Goal: Information Seeking & Learning: Learn about a topic

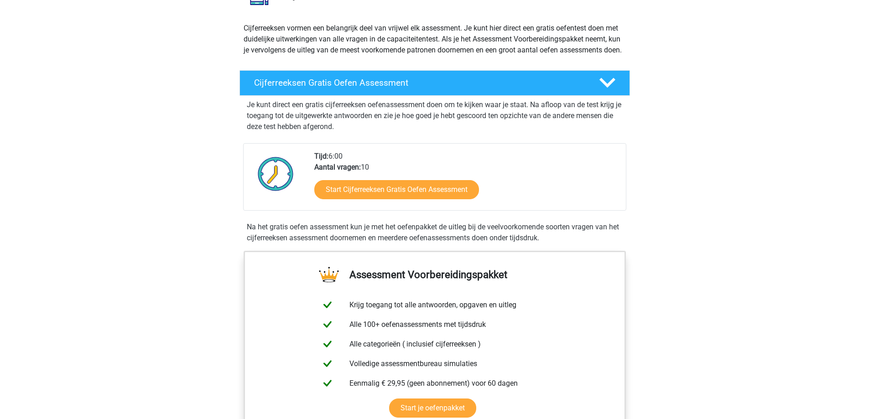
scroll to position [137, 0]
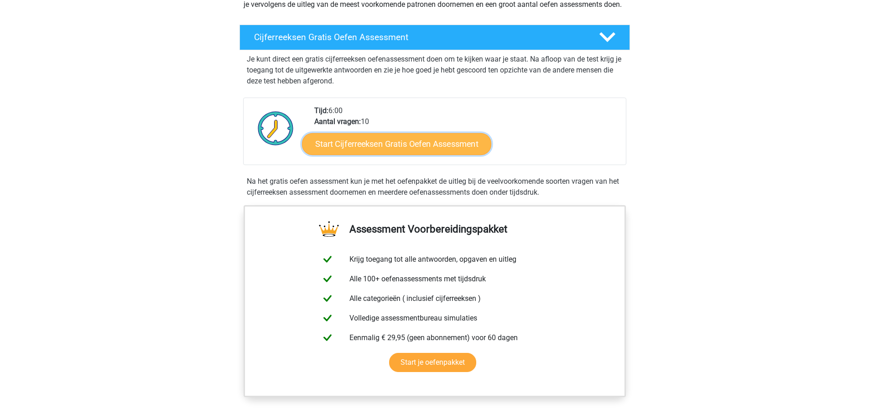
click at [457, 152] on link "Start Cijferreeksen Gratis Oefen Assessment" at bounding box center [396, 144] width 189 height 22
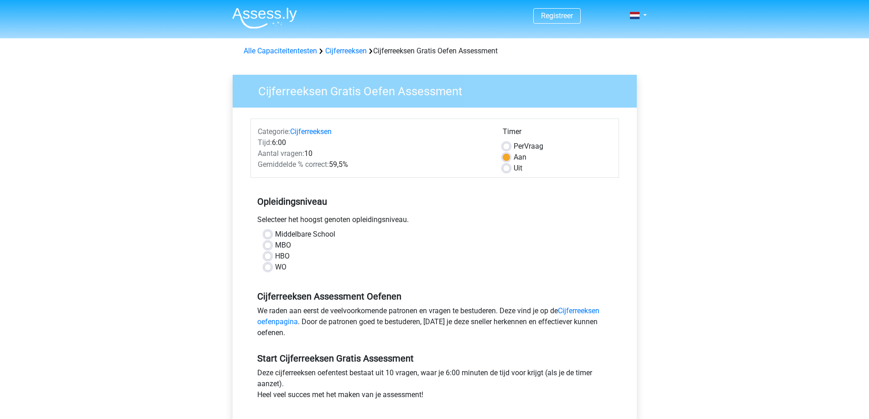
click at [274, 264] on div "WO" at bounding box center [434, 267] width 341 height 11
click at [275, 265] on label "WO" at bounding box center [280, 267] width 11 height 11
click at [264, 265] on input "WO" at bounding box center [267, 266] width 7 height 9
radio input "true"
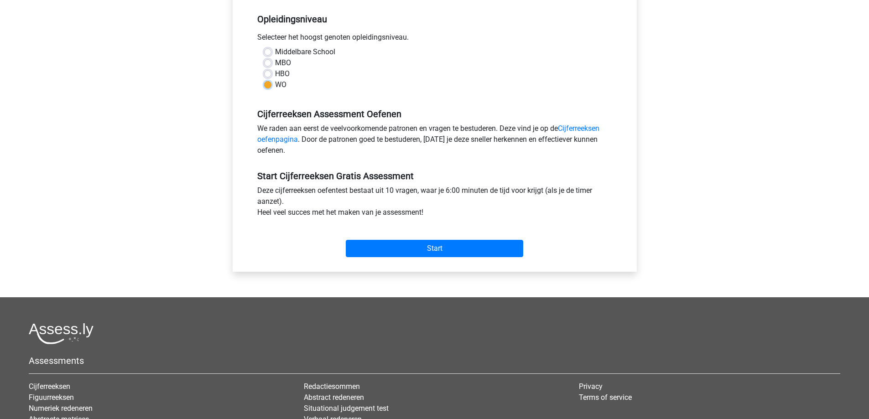
scroll to position [228, 0]
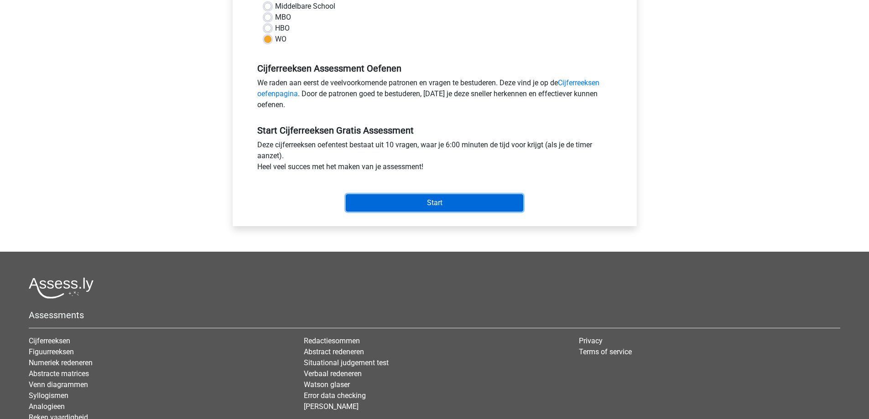
click at [434, 209] on input "Start" at bounding box center [434, 202] width 177 height 17
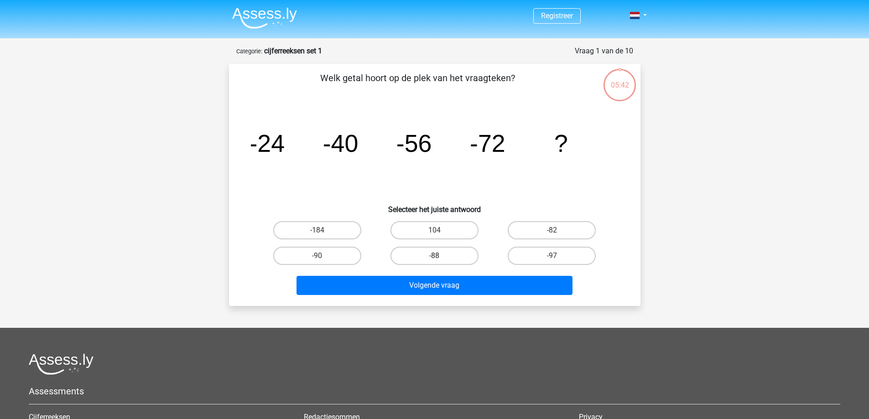
click at [460, 257] on label "-88" at bounding box center [434, 256] width 88 height 18
click at [440, 257] on input "-88" at bounding box center [437, 259] width 6 height 6
radio input "true"
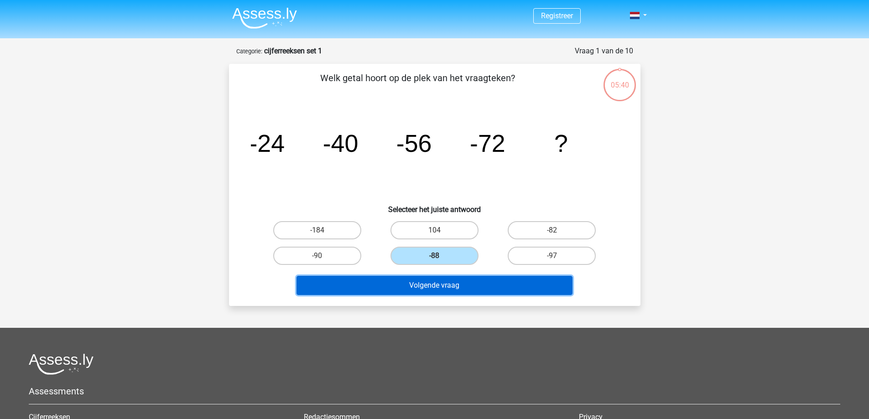
click at [454, 278] on button "Volgende vraag" at bounding box center [434, 285] width 276 height 19
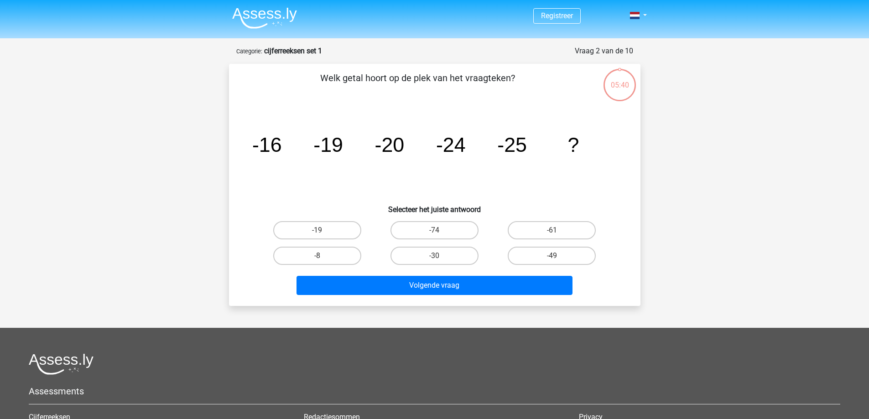
scroll to position [46, 0]
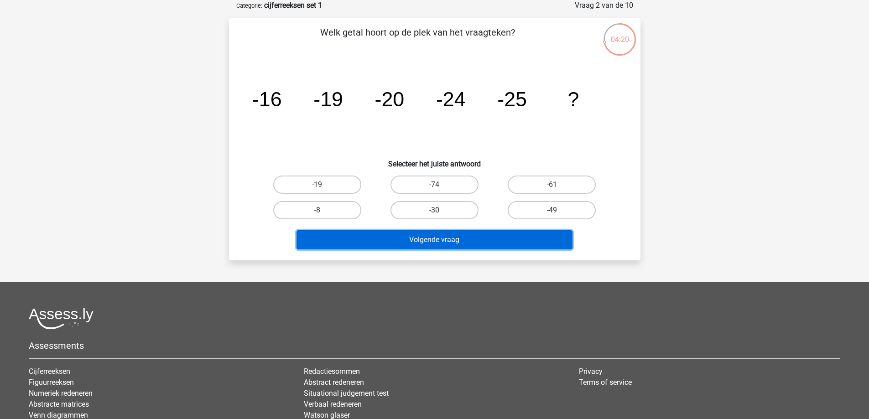
click at [457, 237] on button "Volgende vraag" at bounding box center [434, 239] width 276 height 19
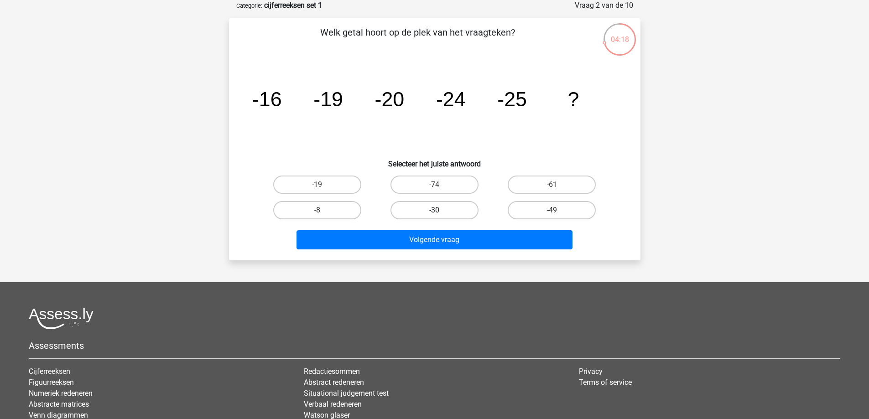
click at [462, 202] on label "-30" at bounding box center [434, 210] width 88 height 18
click at [440, 210] on input "-30" at bounding box center [437, 213] width 6 height 6
radio input "true"
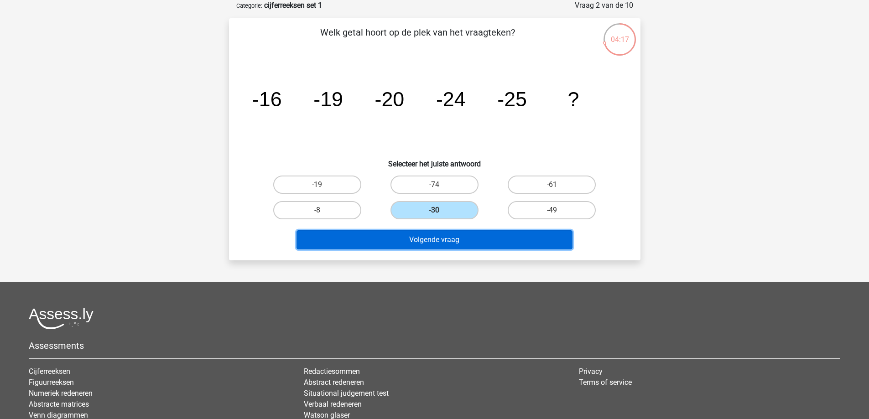
click at [455, 239] on button "Volgende vraag" at bounding box center [434, 239] width 276 height 19
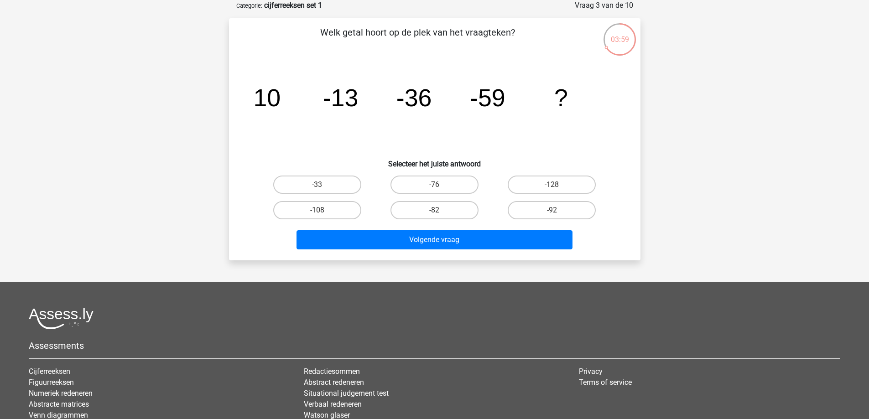
click at [438, 215] on input "-82" at bounding box center [437, 213] width 6 height 6
radio input "true"
click at [438, 215] on input "-82" at bounding box center [437, 213] width 6 height 6
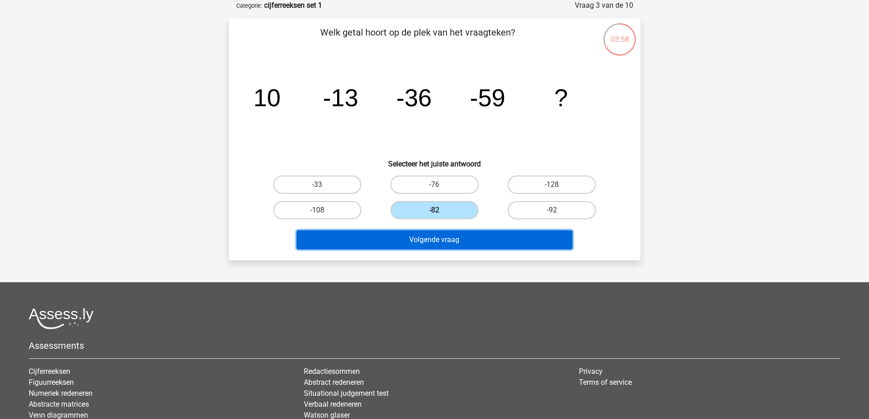
click at [440, 236] on button "Volgende vraag" at bounding box center [434, 239] width 276 height 19
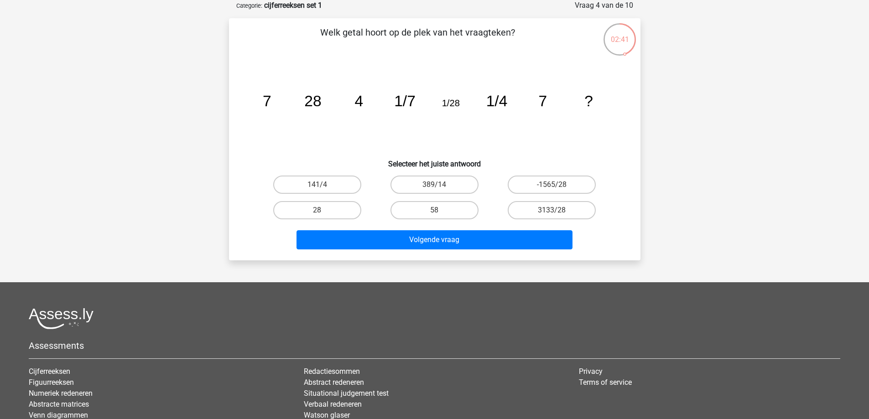
click at [318, 213] on input "28" at bounding box center [320, 213] width 6 height 6
radio input "true"
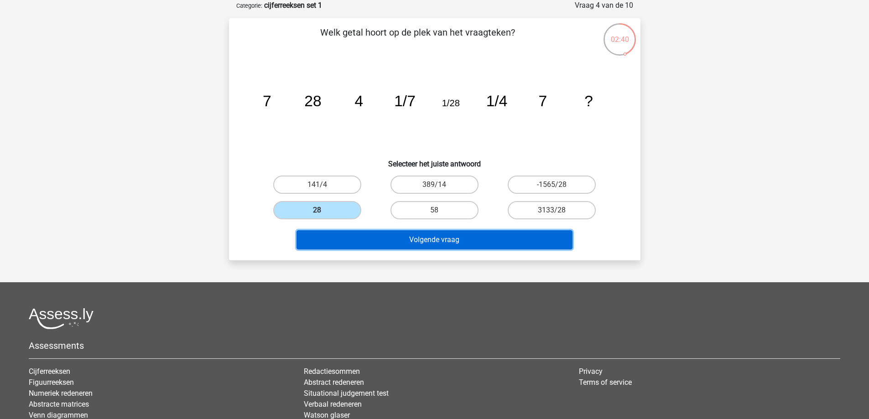
click at [461, 234] on button "Volgende vraag" at bounding box center [434, 239] width 276 height 19
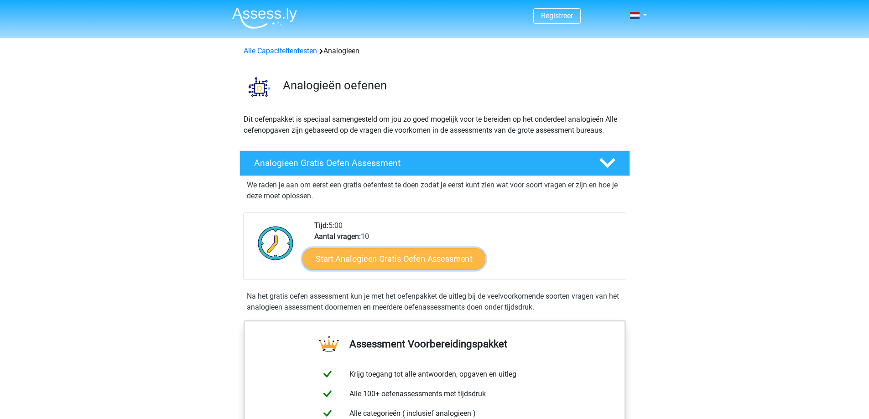
click at [446, 259] on link "Start Analogieen Gratis Oefen Assessment" at bounding box center [393, 259] width 183 height 22
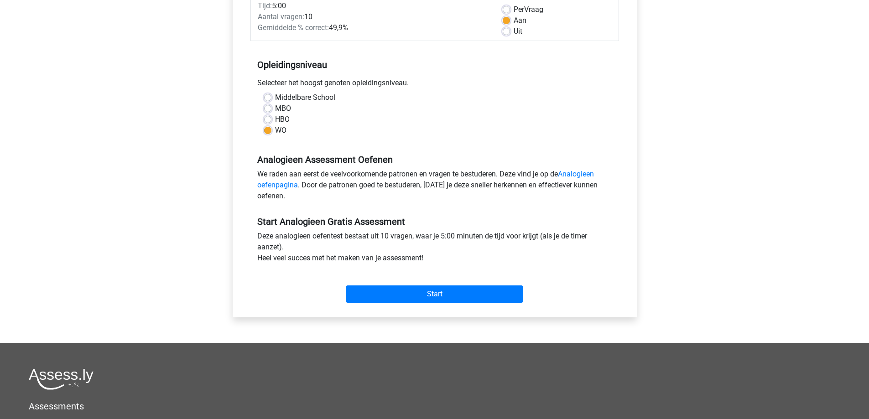
scroll to position [182, 0]
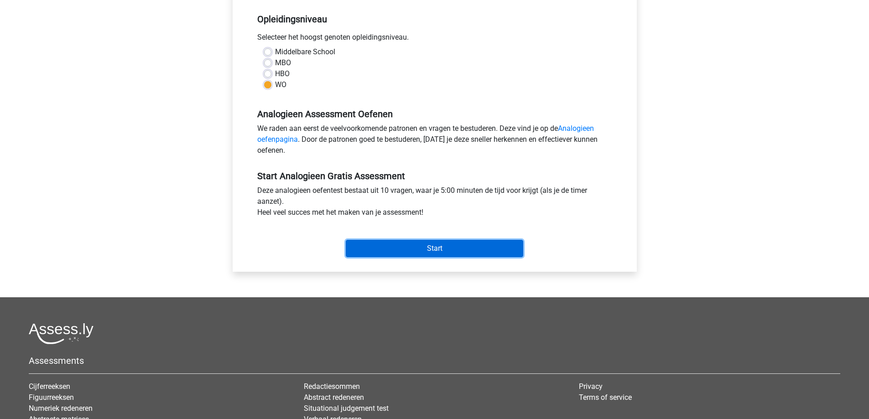
click at [444, 249] on input "Start" at bounding box center [434, 248] width 177 height 17
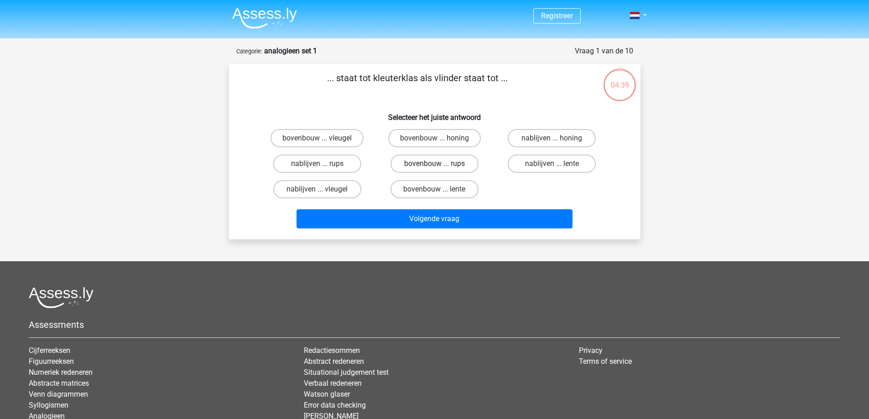
click at [420, 163] on label "bovenbouw ... rups" at bounding box center [434, 164] width 88 height 18
click at [434, 164] on input "bovenbouw ... rups" at bounding box center [437, 167] width 6 height 6
radio input "true"
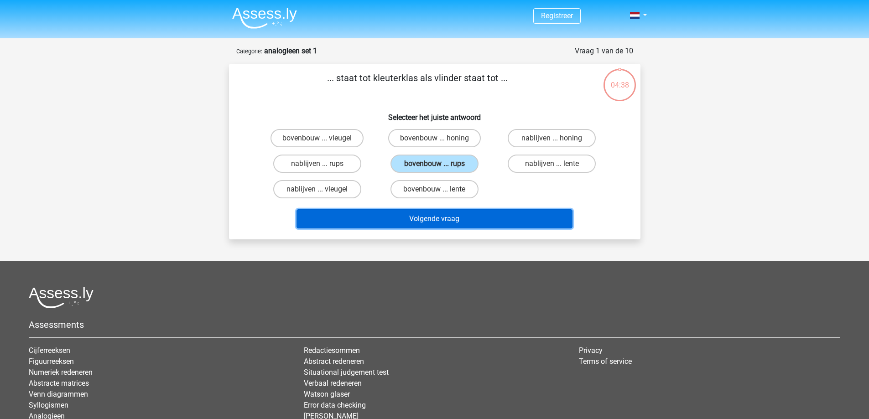
click at [432, 218] on button "Volgende vraag" at bounding box center [434, 218] width 276 height 19
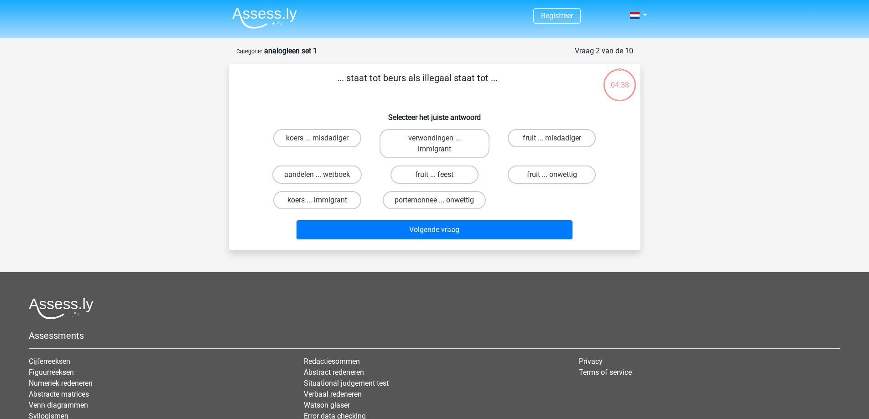
scroll to position [46, 0]
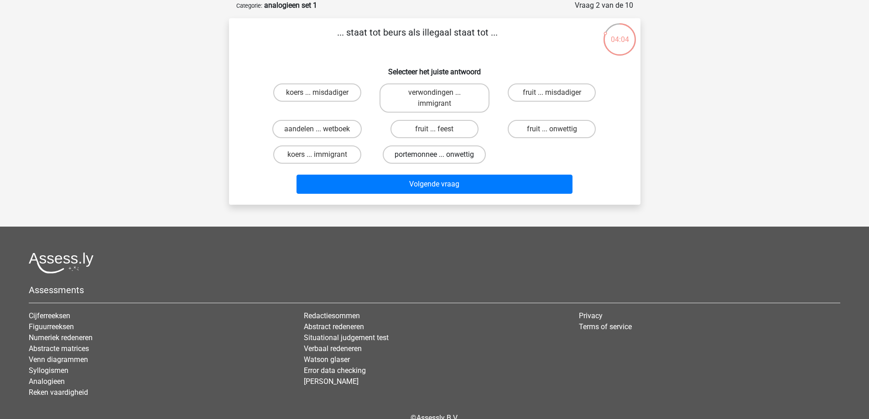
click at [468, 153] on label "portemonnee ... onwettig" at bounding box center [434, 154] width 103 height 18
click at [440, 155] on input "portemonnee ... onwettig" at bounding box center [437, 158] width 6 height 6
radio input "true"
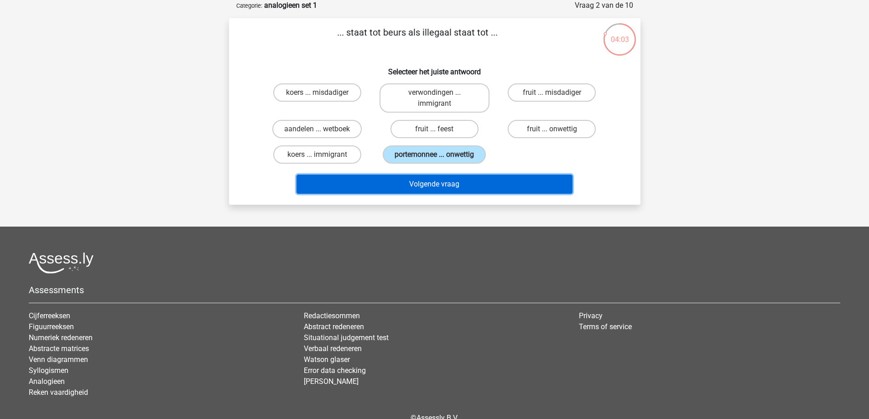
click at [454, 184] on button "Volgende vraag" at bounding box center [434, 184] width 276 height 19
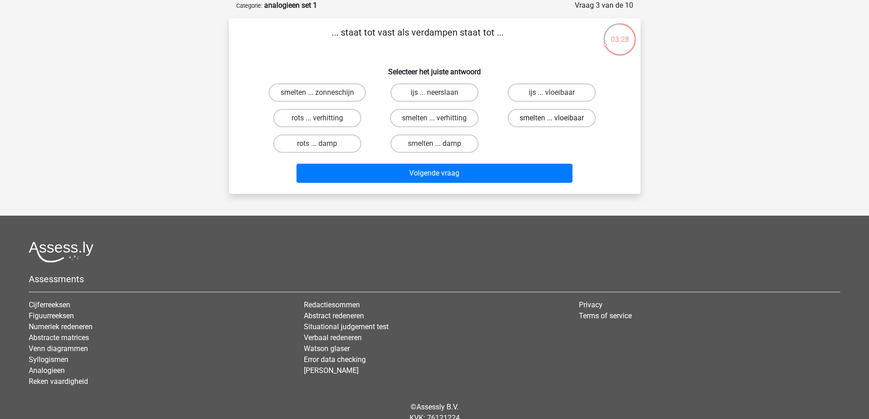
click at [575, 122] on label "smelten ... vloeibaar" at bounding box center [552, 118] width 88 height 18
click at [558, 122] on input "smelten ... vloeibaar" at bounding box center [555, 121] width 6 height 6
radio input "true"
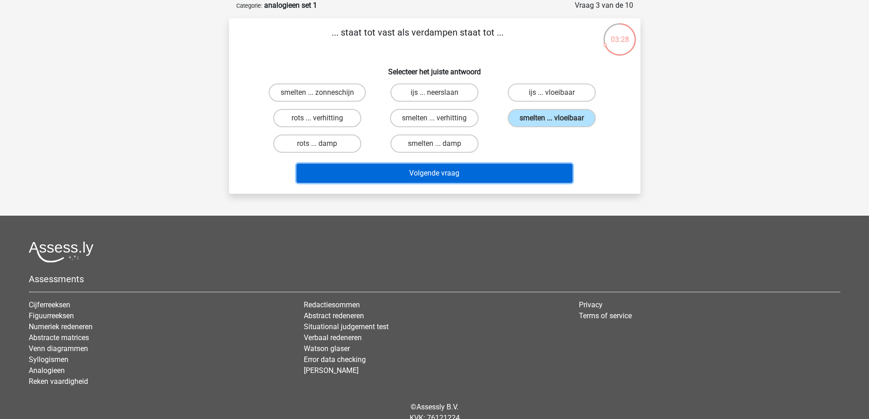
click at [558, 166] on button "Volgende vraag" at bounding box center [434, 173] width 276 height 19
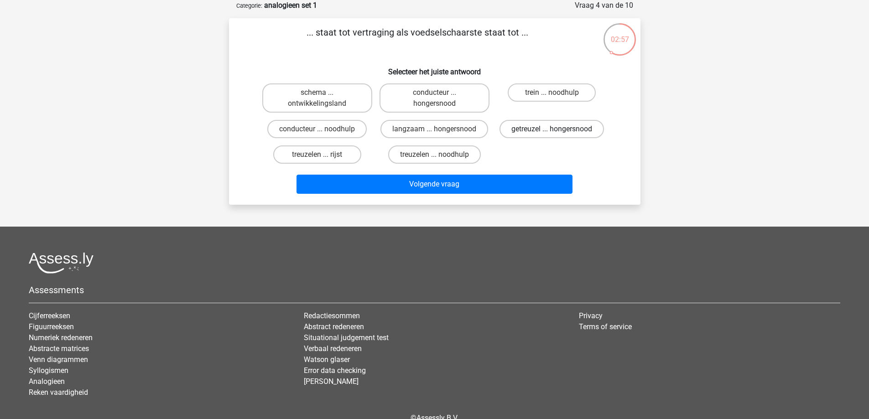
click at [550, 133] on label "getreuzel ... hongersnood" at bounding box center [551, 129] width 104 height 18
click at [552, 133] on input "getreuzel ... hongersnood" at bounding box center [555, 132] width 6 height 6
radio input "true"
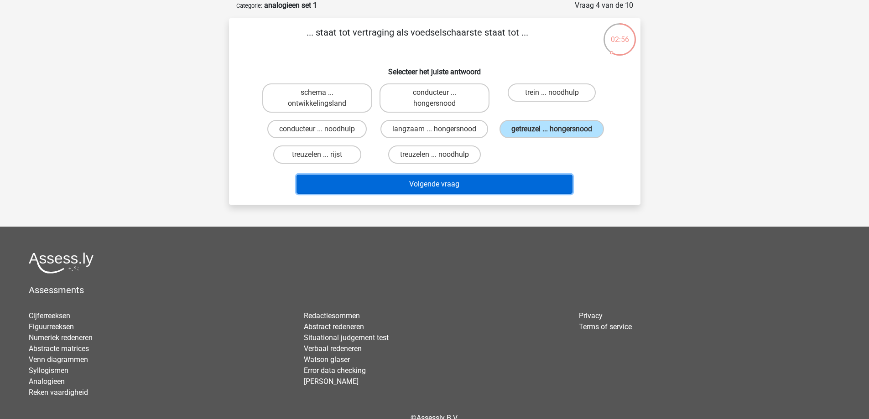
click at [489, 180] on button "Volgende vraag" at bounding box center [434, 184] width 276 height 19
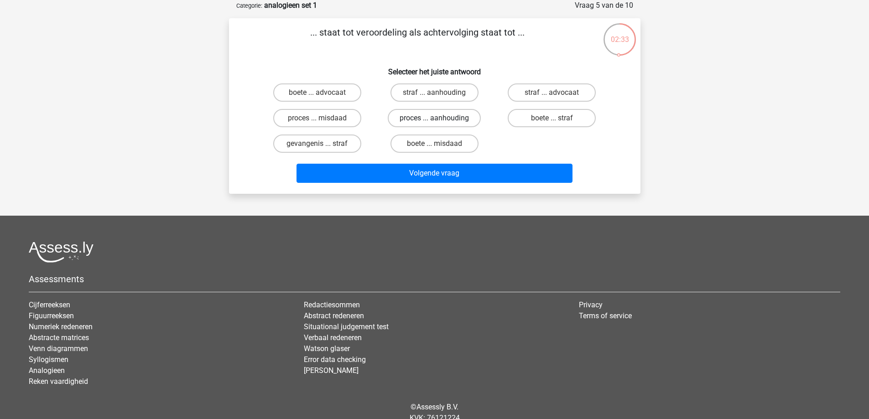
click at [464, 118] on label "proces ... aanhouding" at bounding box center [434, 118] width 93 height 18
click at [440, 118] on input "proces ... aanhouding" at bounding box center [437, 121] width 6 height 6
radio input "true"
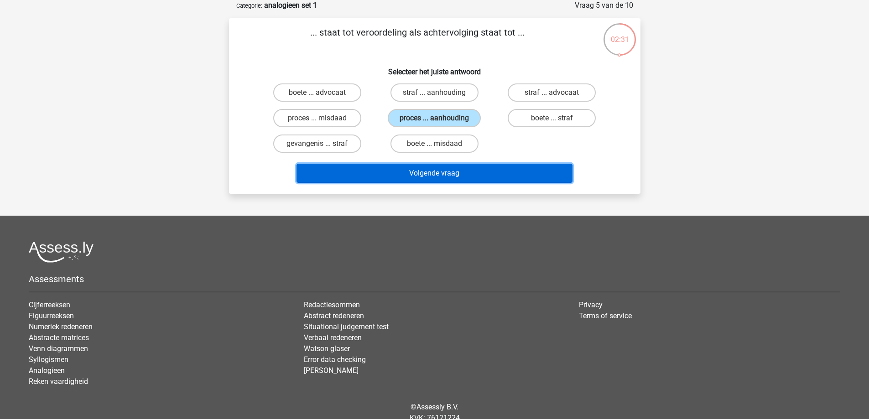
click at [464, 172] on button "Volgende vraag" at bounding box center [434, 173] width 276 height 19
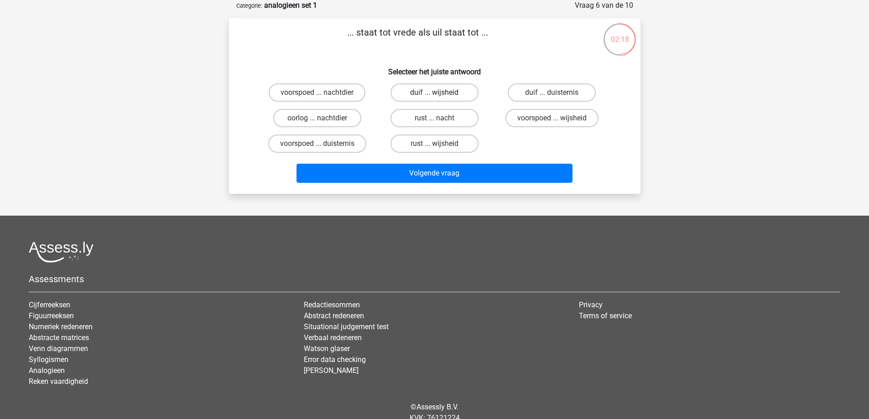
click at [466, 94] on label "duif ... wijsheid" at bounding box center [434, 92] width 88 height 18
click at [440, 94] on input "duif ... wijsheid" at bounding box center [437, 96] width 6 height 6
radio input "true"
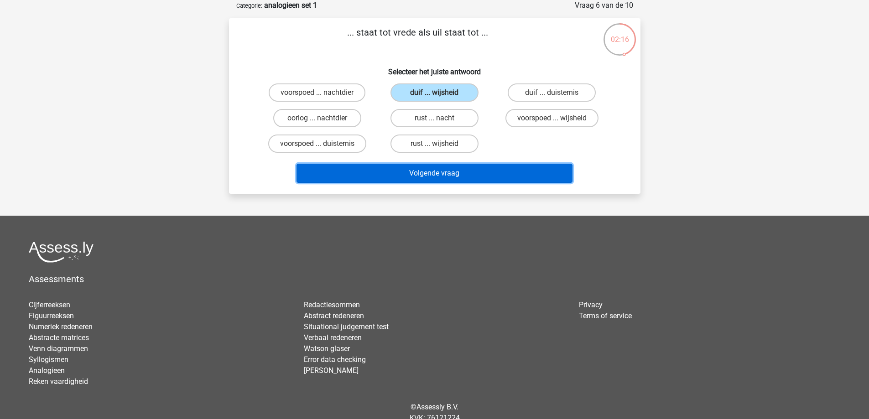
click at [471, 171] on button "Volgende vraag" at bounding box center [434, 173] width 276 height 19
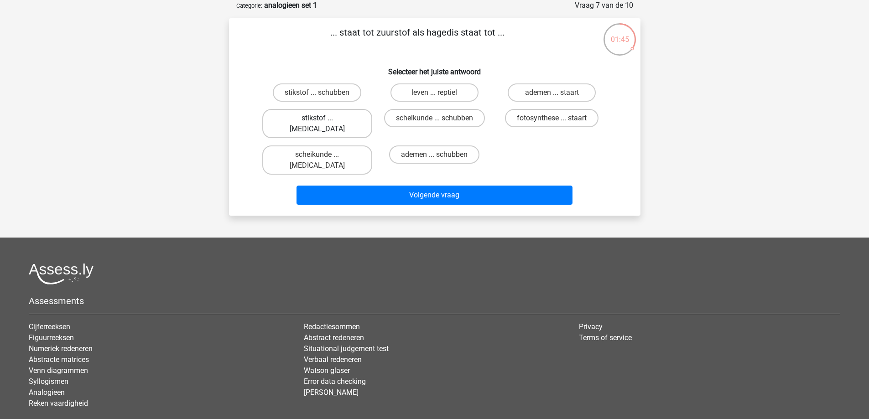
click at [346, 116] on label "stikstof ... krokodil" at bounding box center [317, 123] width 110 height 29
click at [323, 118] on input "stikstof ... krokodil" at bounding box center [320, 121] width 6 height 6
radio input "true"
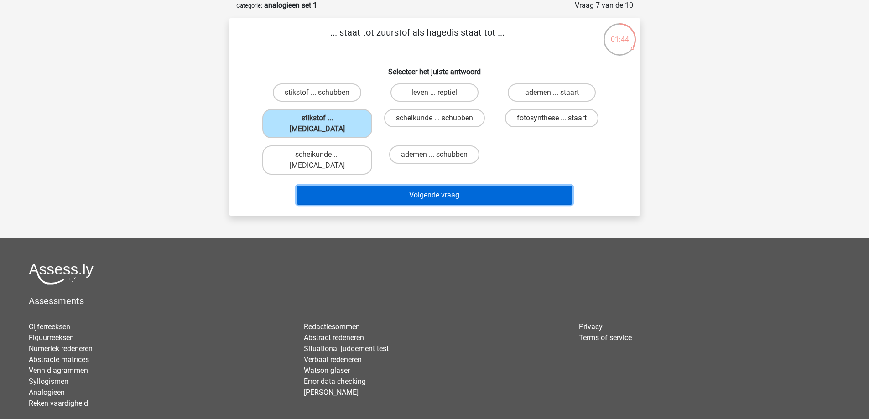
click at [452, 186] on button "Volgende vraag" at bounding box center [434, 195] width 276 height 19
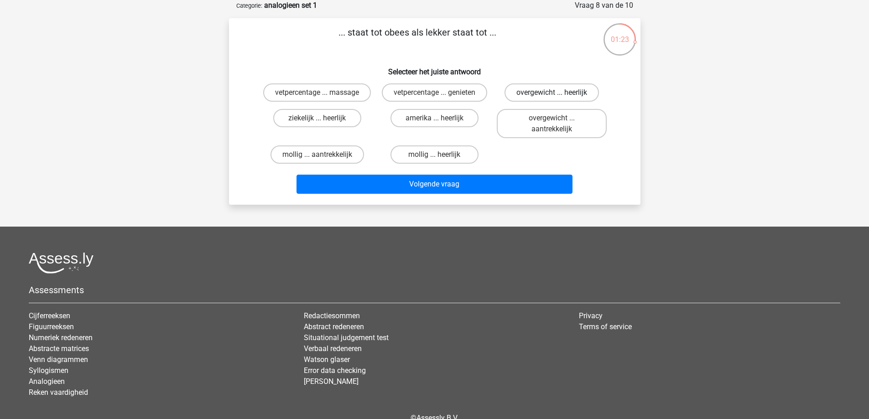
click at [587, 97] on label "overgewicht ... heerlijk" at bounding box center [551, 92] width 94 height 18
click at [558, 97] on input "overgewicht ... heerlijk" at bounding box center [555, 96] width 6 height 6
radio input "true"
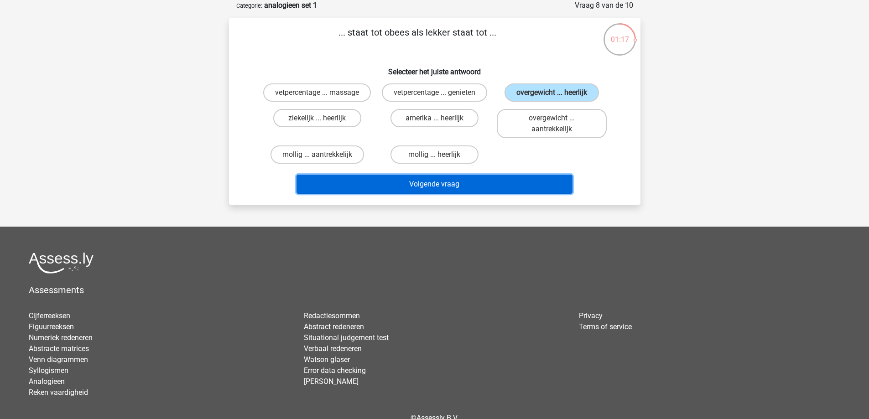
click at [483, 182] on button "Volgende vraag" at bounding box center [434, 184] width 276 height 19
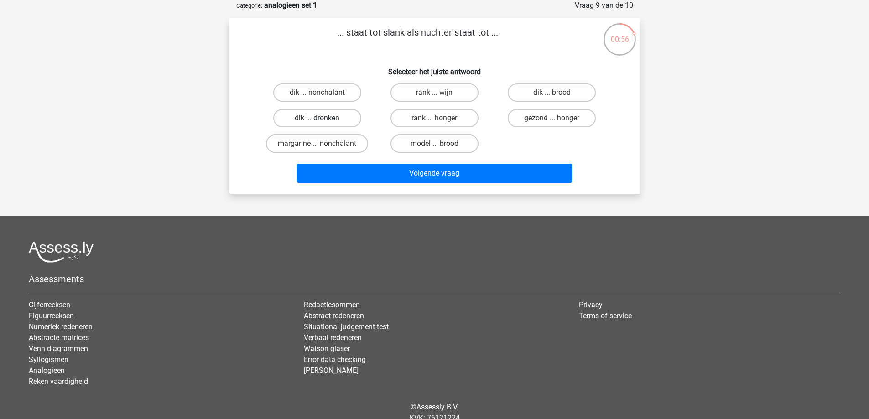
click at [328, 115] on label "dik ... dronken" at bounding box center [317, 118] width 88 height 18
click at [323, 118] on input "dik ... dronken" at bounding box center [320, 121] width 6 height 6
radio input "true"
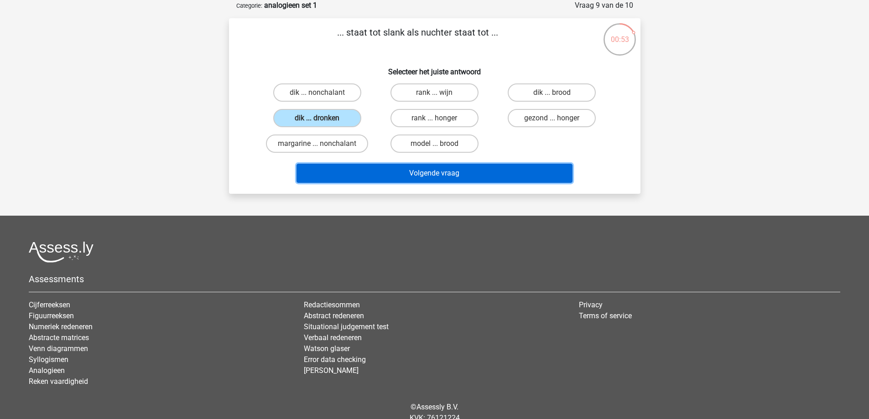
click at [427, 173] on button "Volgende vraag" at bounding box center [434, 173] width 276 height 19
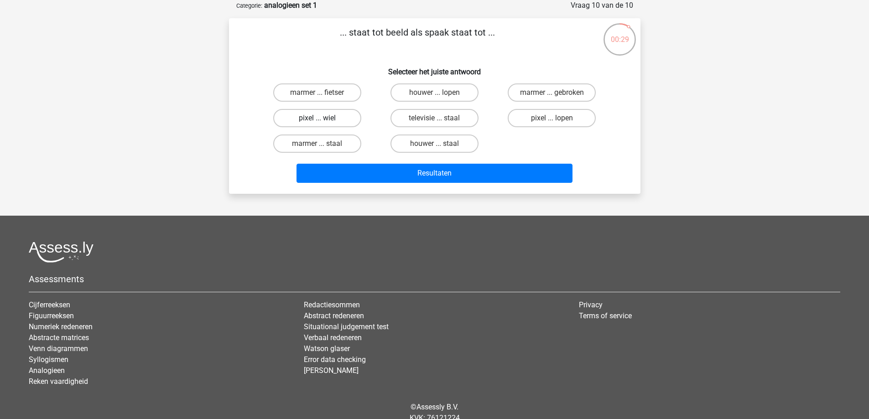
click at [354, 117] on label "pixel ... wiel" at bounding box center [317, 118] width 88 height 18
click at [323, 118] on input "pixel ... wiel" at bounding box center [320, 121] width 6 height 6
radio input "true"
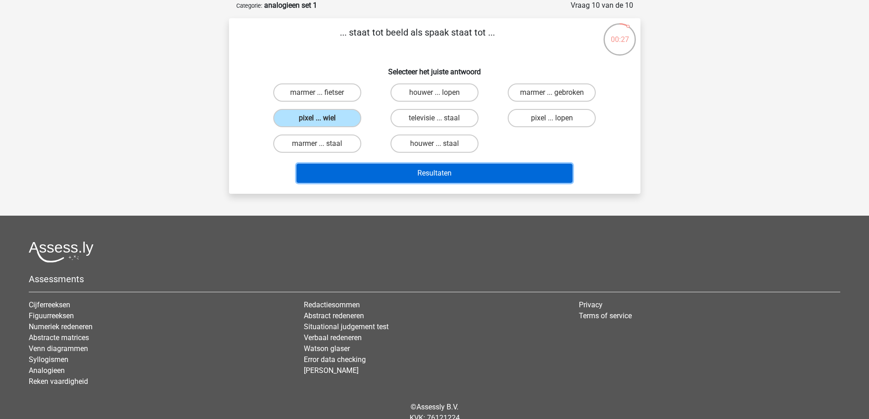
click at [396, 172] on button "Resultaten" at bounding box center [434, 173] width 276 height 19
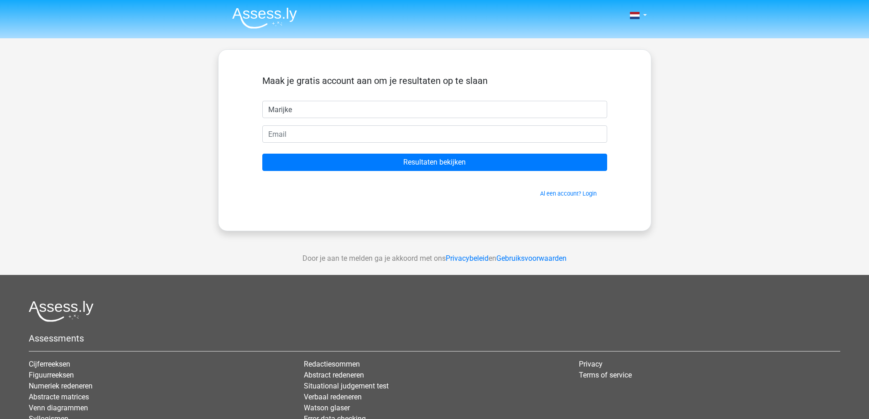
type input "Marijke"
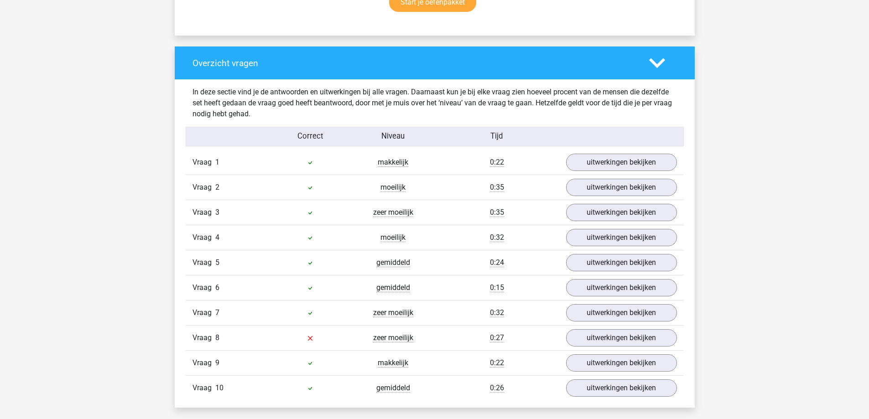
scroll to position [684, 0]
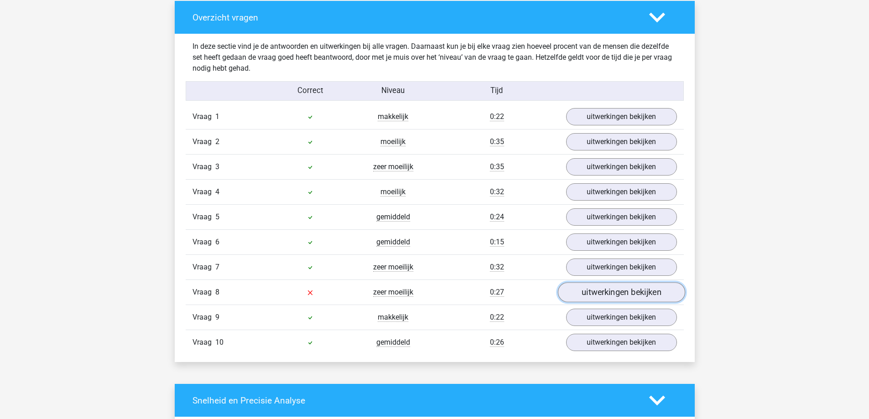
click at [641, 298] on link "uitwerkingen bekijken" at bounding box center [620, 293] width 127 height 20
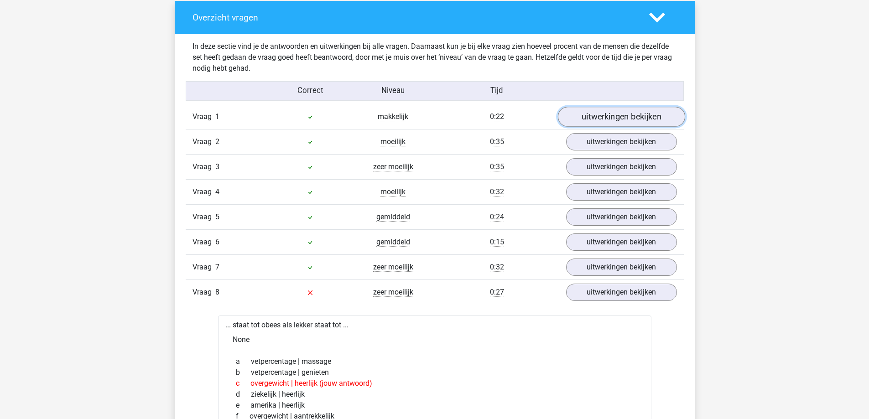
click at [631, 120] on link "uitwerkingen bekijken" at bounding box center [620, 117] width 127 height 20
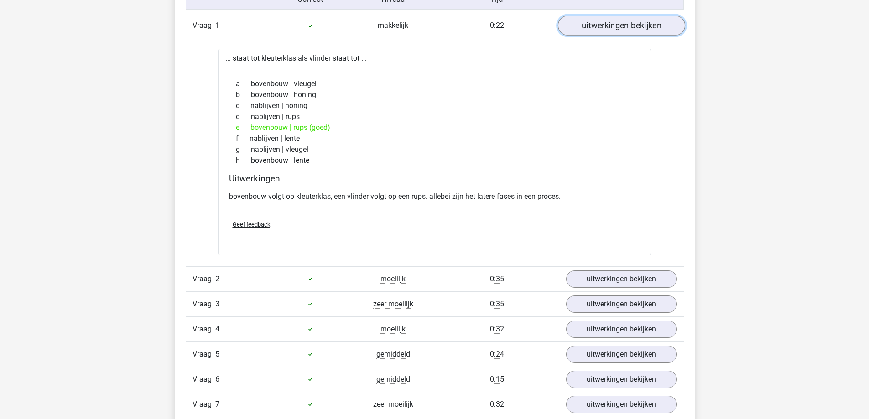
scroll to position [821, 0]
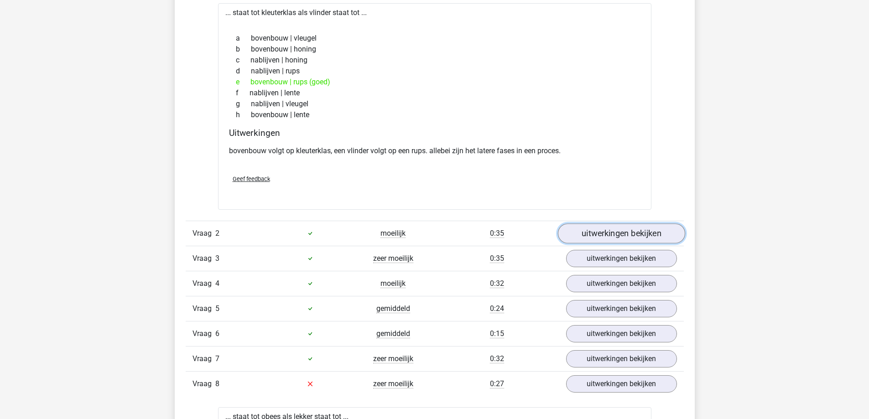
click at [630, 226] on link "uitwerkingen bekijken" at bounding box center [620, 233] width 127 height 20
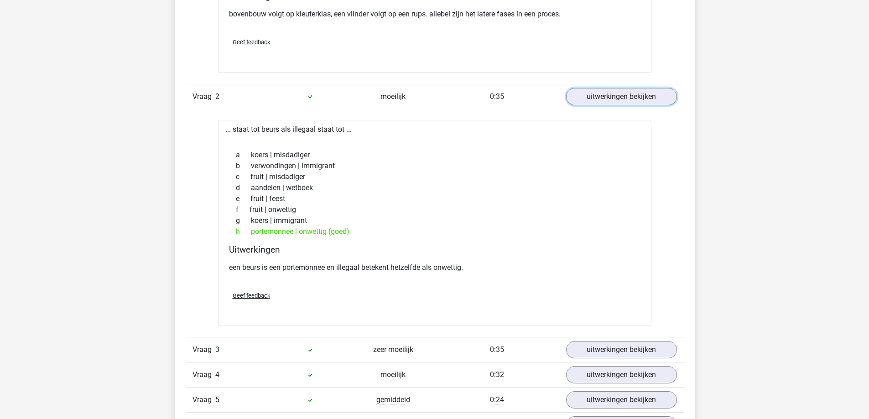
scroll to position [1140, 0]
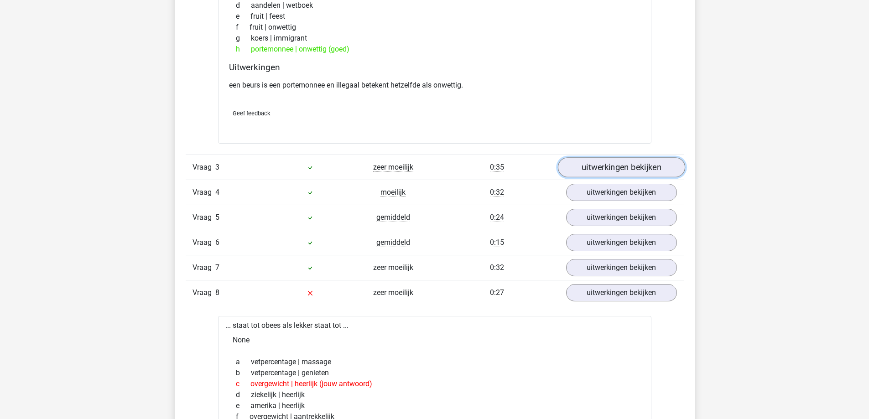
click at [631, 167] on link "uitwerkingen bekijken" at bounding box center [620, 167] width 127 height 20
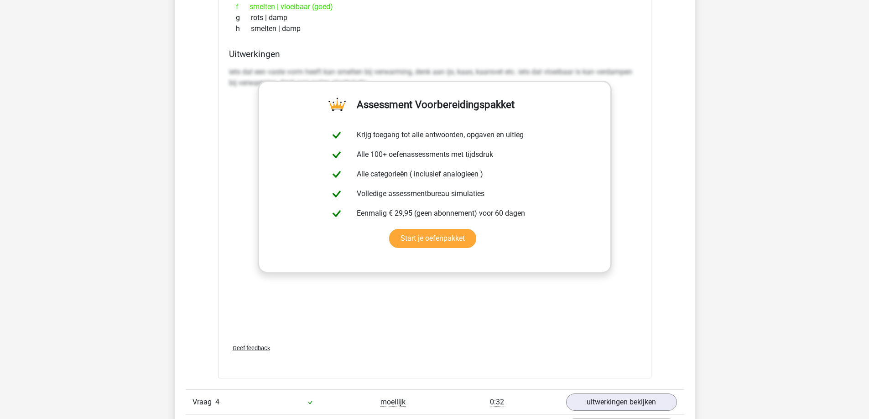
scroll to position [1551, 0]
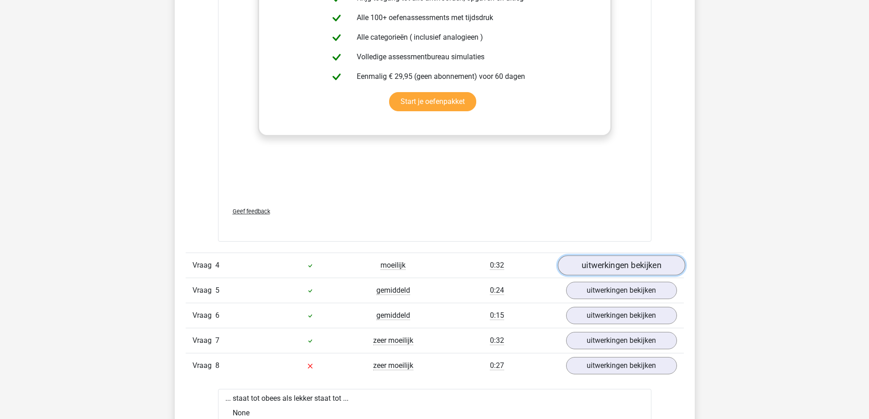
click at [643, 265] on link "uitwerkingen bekijken" at bounding box center [620, 265] width 127 height 20
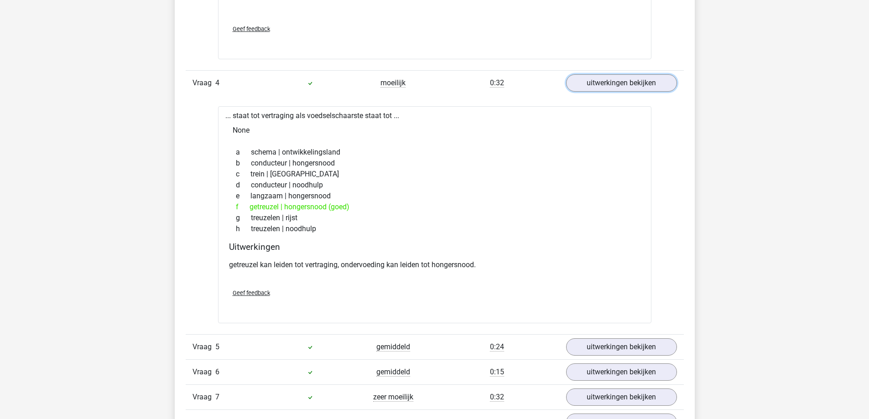
scroll to position [1870, 0]
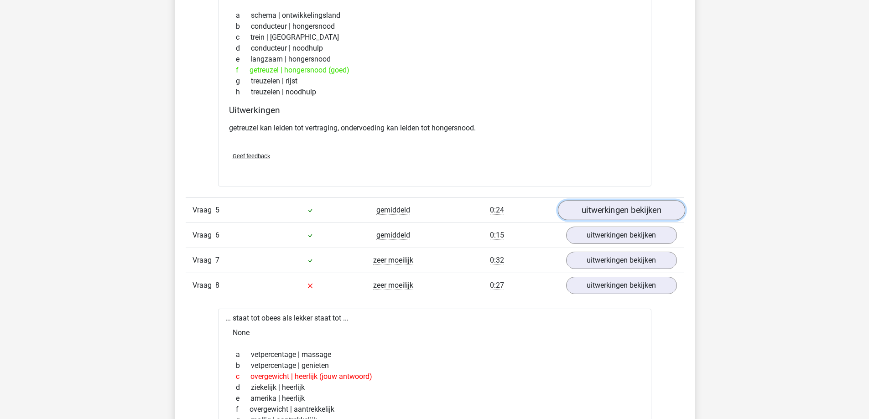
click at [626, 214] on link "uitwerkingen bekijken" at bounding box center [620, 210] width 127 height 20
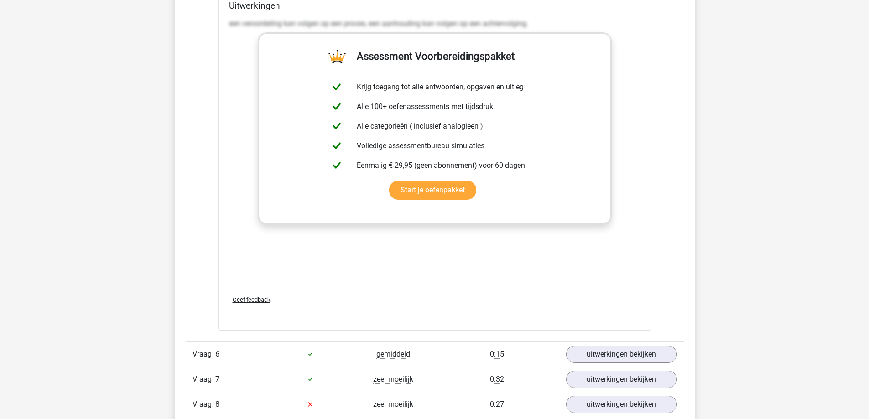
scroll to position [2417, 0]
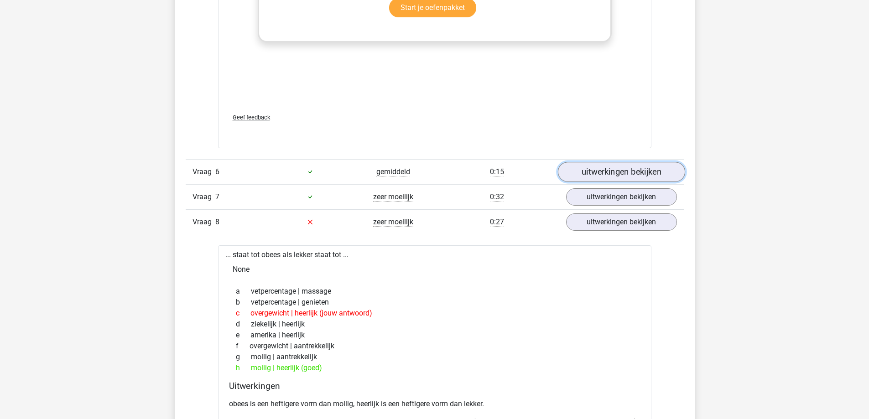
click at [631, 170] on link "uitwerkingen bekijken" at bounding box center [620, 172] width 127 height 20
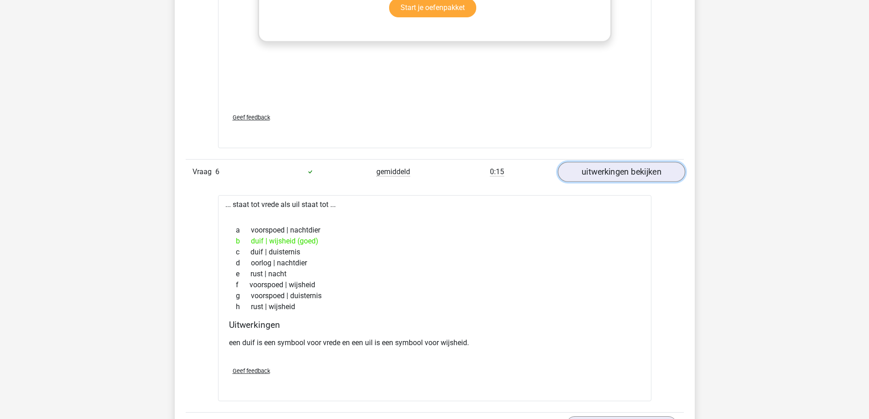
scroll to position [2645, 0]
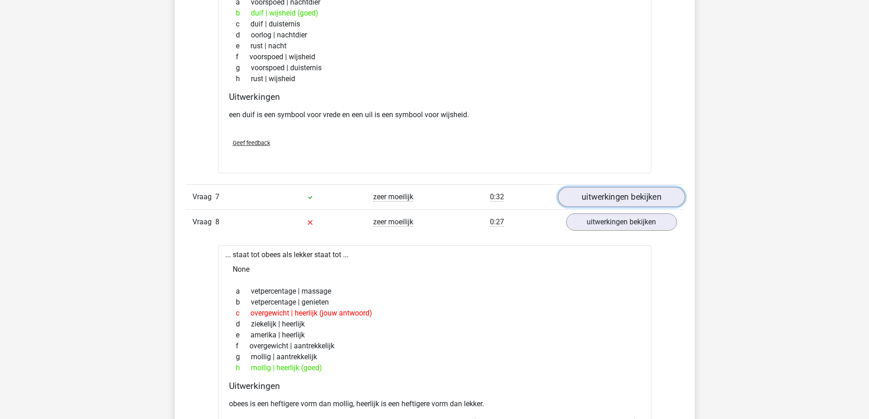
click at [609, 192] on link "uitwerkingen bekijken" at bounding box center [620, 197] width 127 height 20
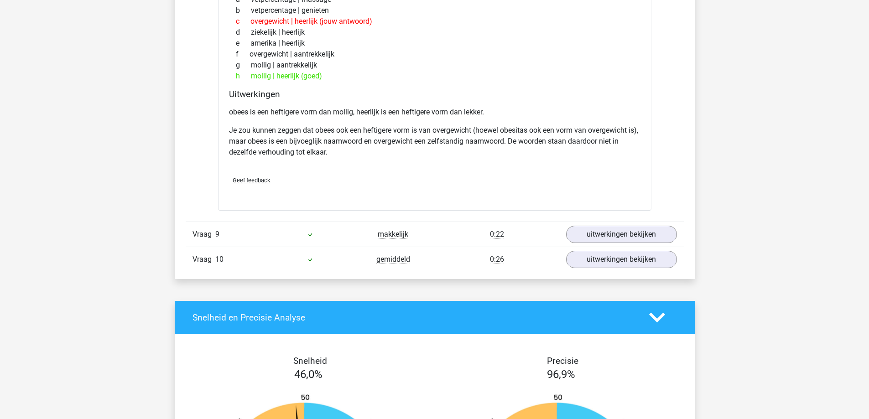
scroll to position [3512, 0]
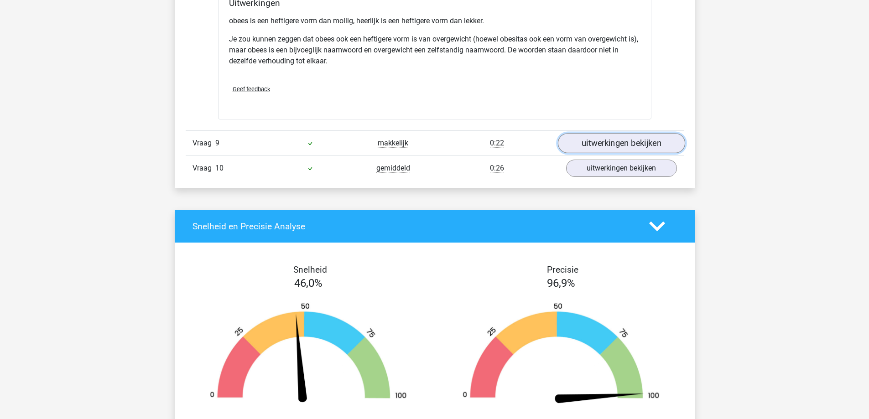
click at [581, 143] on link "uitwerkingen bekijken" at bounding box center [620, 143] width 127 height 20
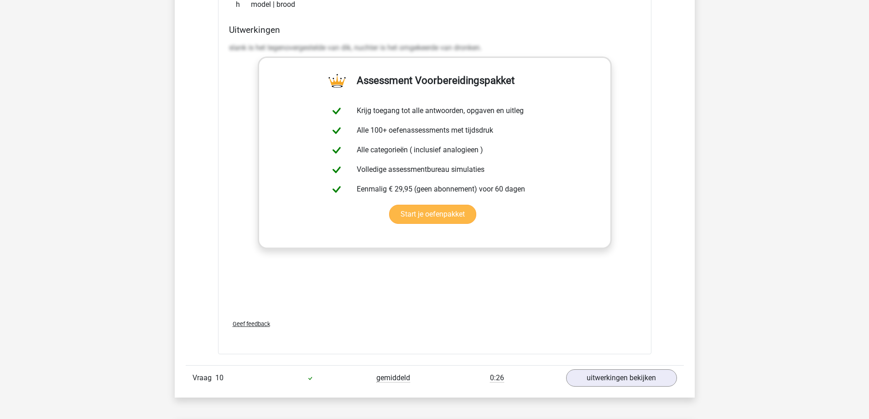
scroll to position [4013, 0]
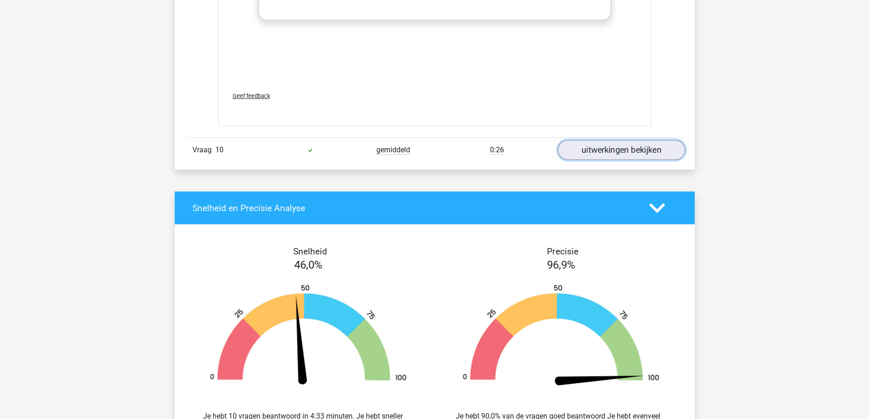
click at [630, 151] on link "uitwerkingen bekijken" at bounding box center [620, 150] width 127 height 20
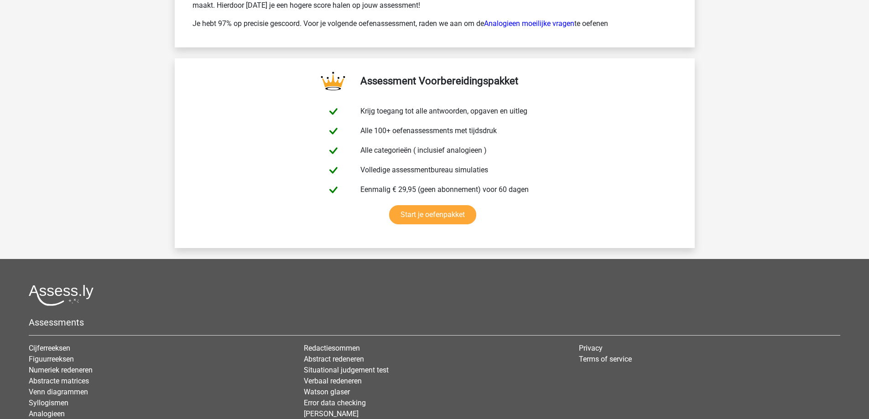
scroll to position [5108, 0]
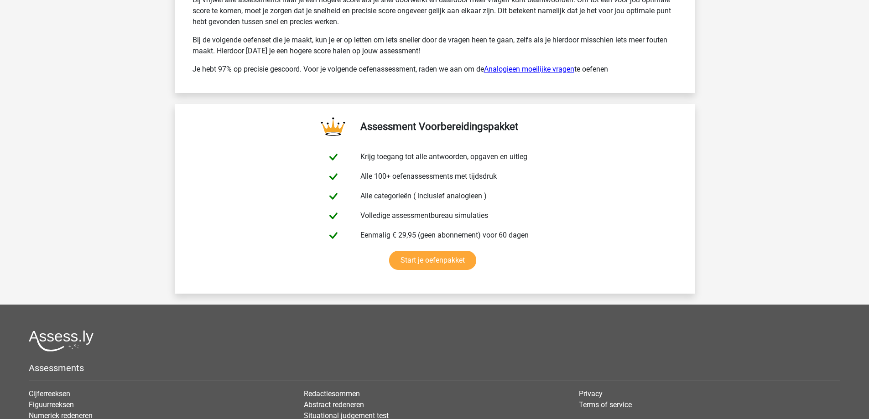
click at [540, 67] on link "Analogieen moeilijke vragen" at bounding box center [529, 69] width 90 height 9
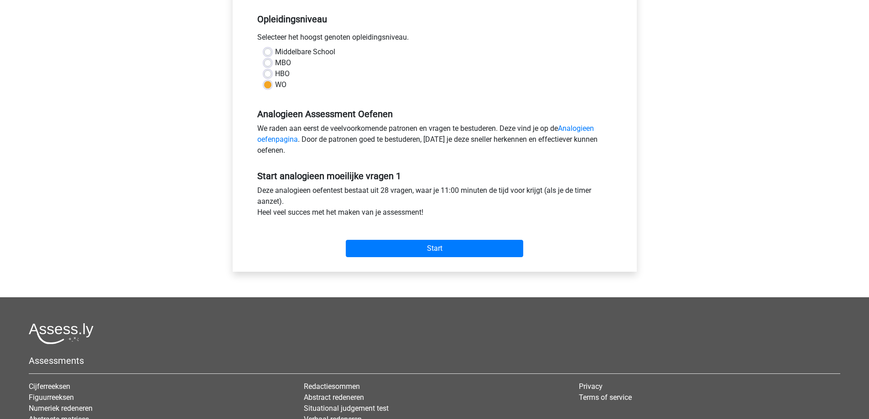
scroll to position [228, 0]
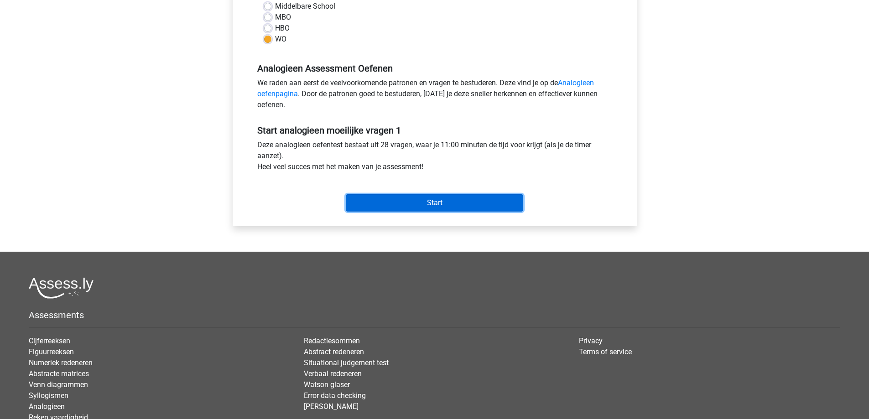
click at [507, 198] on input "Start" at bounding box center [434, 202] width 177 height 17
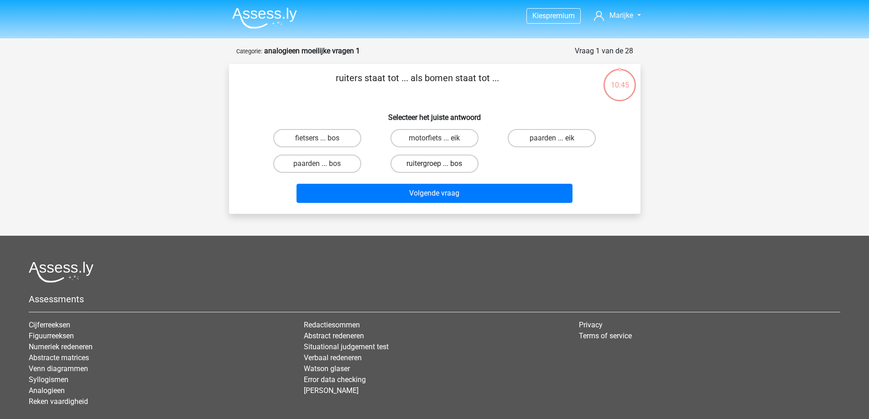
click at [454, 160] on label "ruitergroep ... bos" at bounding box center [434, 164] width 88 height 18
click at [440, 164] on input "ruitergroep ... bos" at bounding box center [437, 167] width 6 height 6
radio input "true"
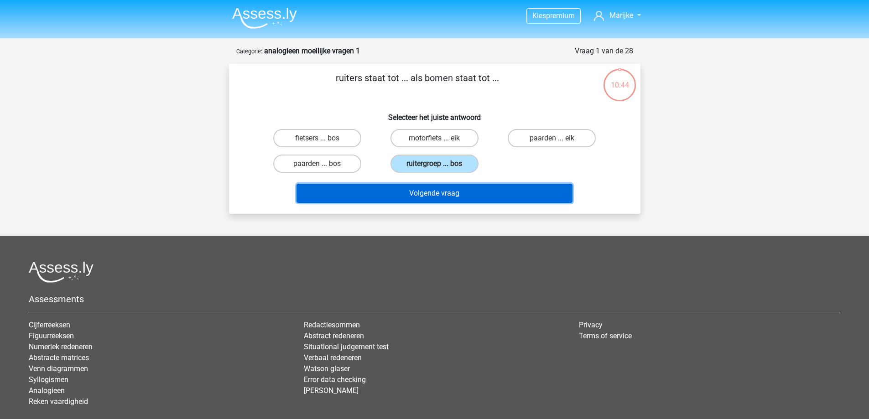
click at [444, 197] on button "Volgende vraag" at bounding box center [434, 193] width 276 height 19
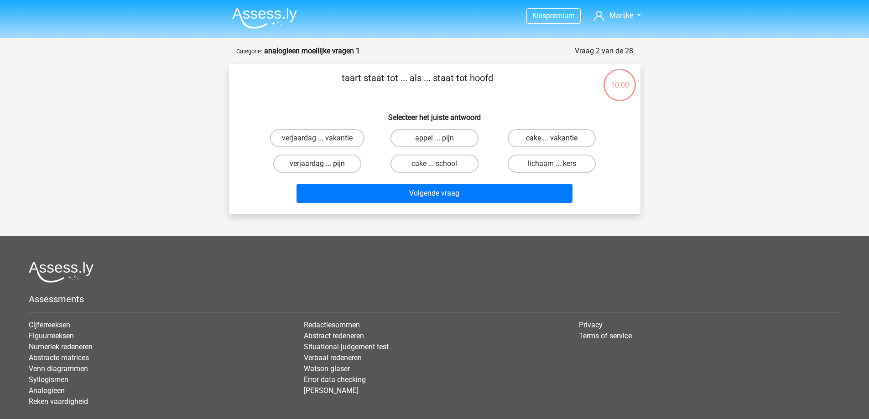
click at [347, 169] on label "verjaardag ... pijn" at bounding box center [317, 164] width 88 height 18
click at [323, 169] on input "verjaardag ... pijn" at bounding box center [320, 167] width 6 height 6
radio input "true"
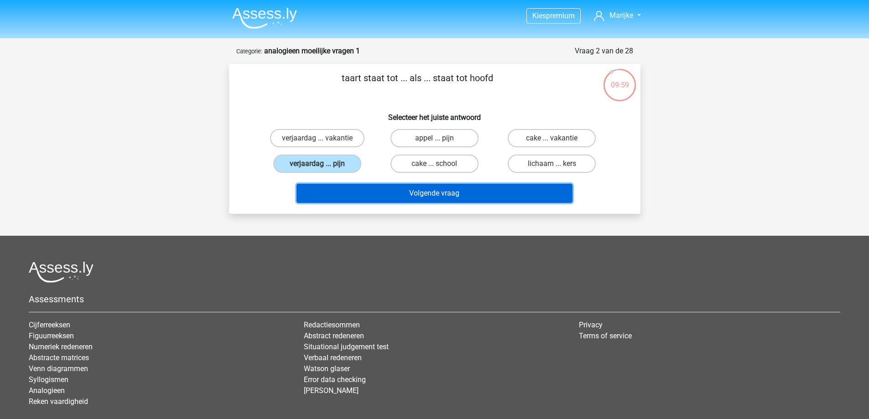
click at [384, 187] on button "Volgende vraag" at bounding box center [434, 193] width 276 height 19
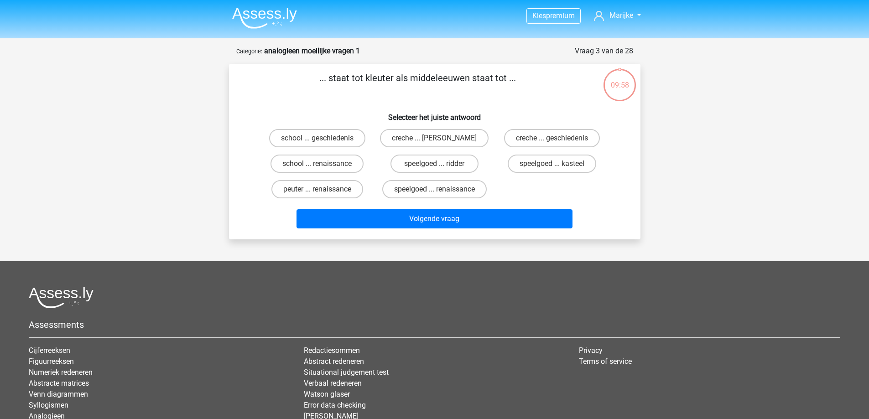
scroll to position [46, 0]
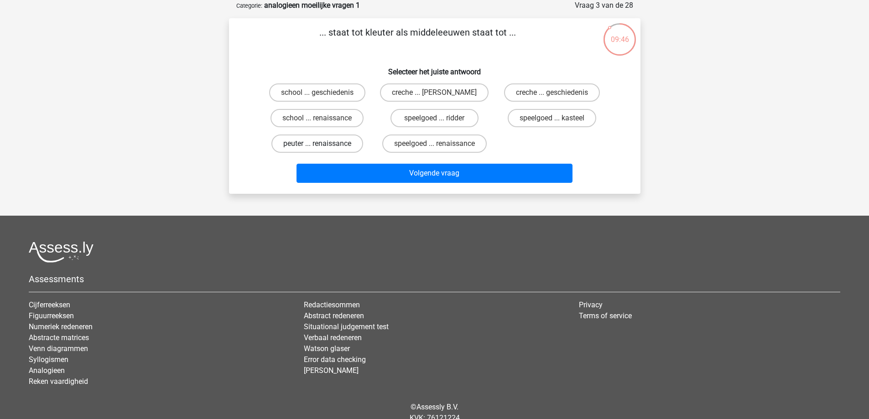
click at [347, 142] on label "peuter ... renaissance" at bounding box center [317, 144] width 92 height 18
click at [323, 144] on input "peuter ... renaissance" at bounding box center [320, 147] width 6 height 6
radio input "true"
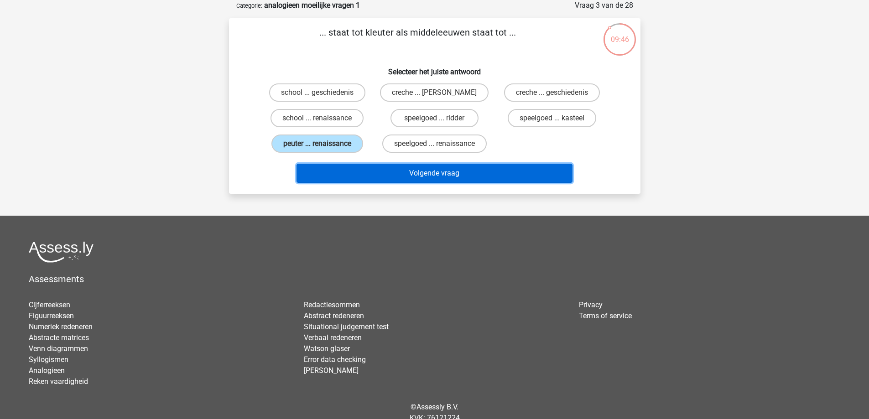
click at [358, 172] on button "Volgende vraag" at bounding box center [434, 173] width 276 height 19
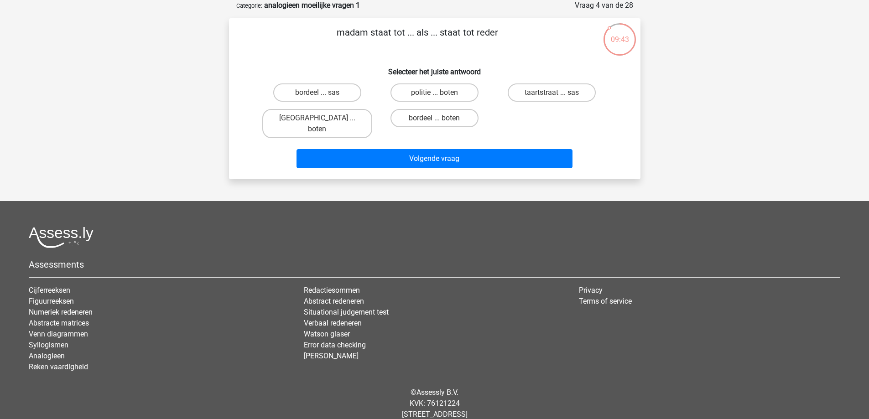
scroll to position [0, 0]
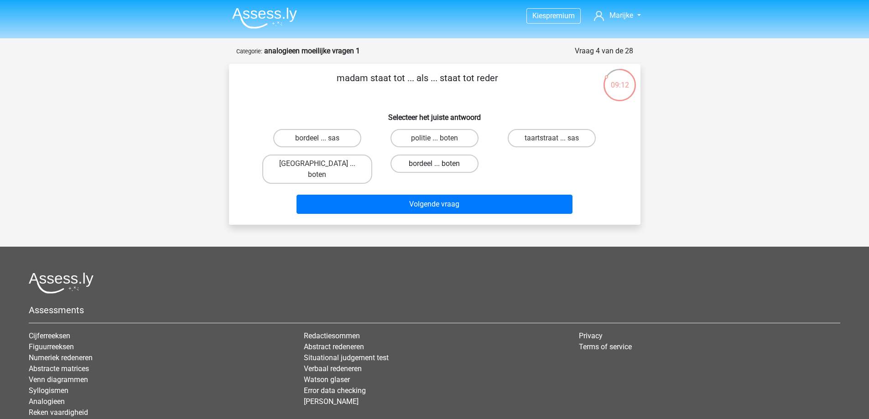
click at [410, 162] on label "bordeel ... boten" at bounding box center [434, 164] width 88 height 18
click at [434, 164] on input "bordeel ... boten" at bounding box center [437, 167] width 6 height 6
radio input "true"
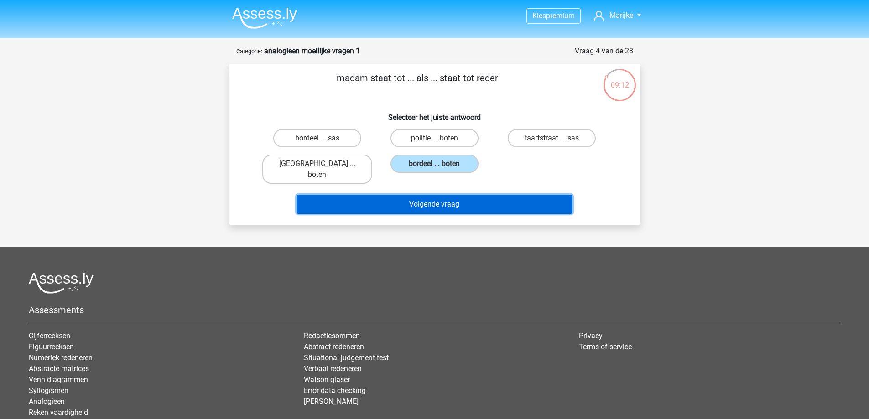
click at [410, 195] on button "Volgende vraag" at bounding box center [434, 204] width 276 height 19
